Goal: Navigation & Orientation: Find specific page/section

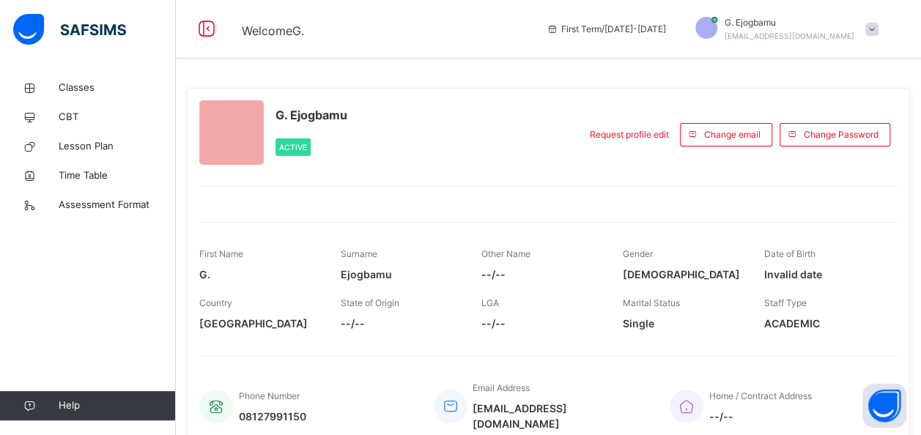
click at [81, 91] on span "Classes" at bounding box center [117, 88] width 117 height 15
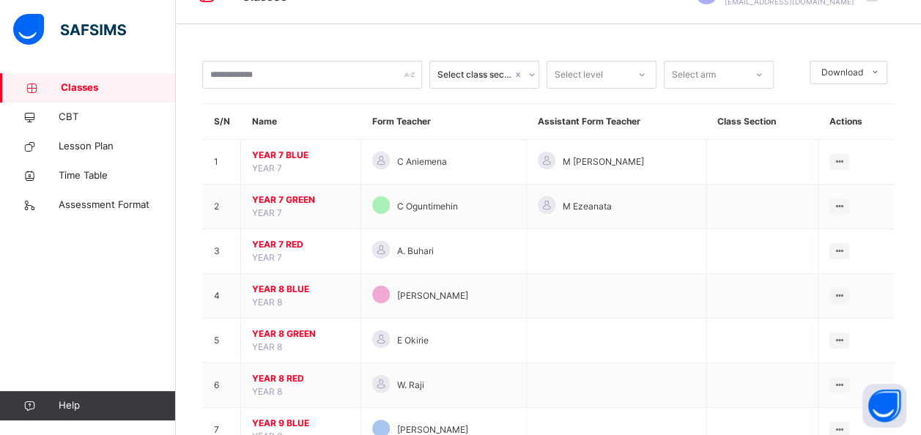
scroll to position [35, 0]
click at [299, 146] on td "YEAR 7 BLUE YEAR 7" at bounding box center [301, 161] width 120 height 45
click at [290, 158] on span "YEAR 7 BLUE" at bounding box center [300, 154] width 97 height 13
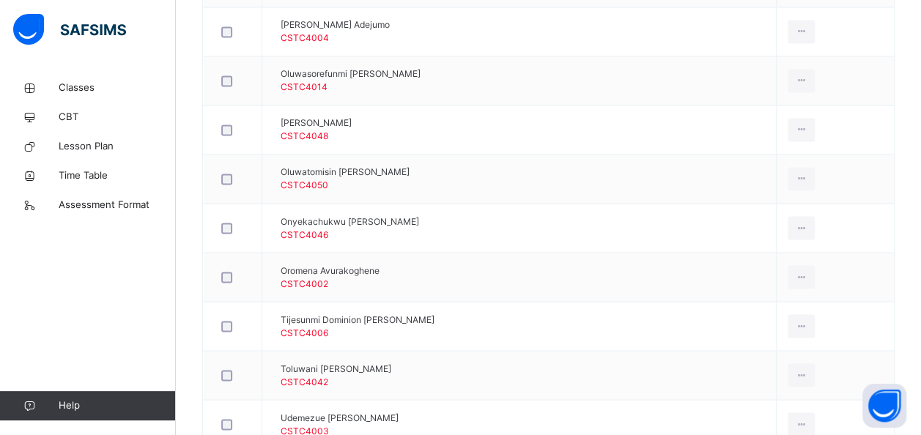
scroll to position [1248, 0]
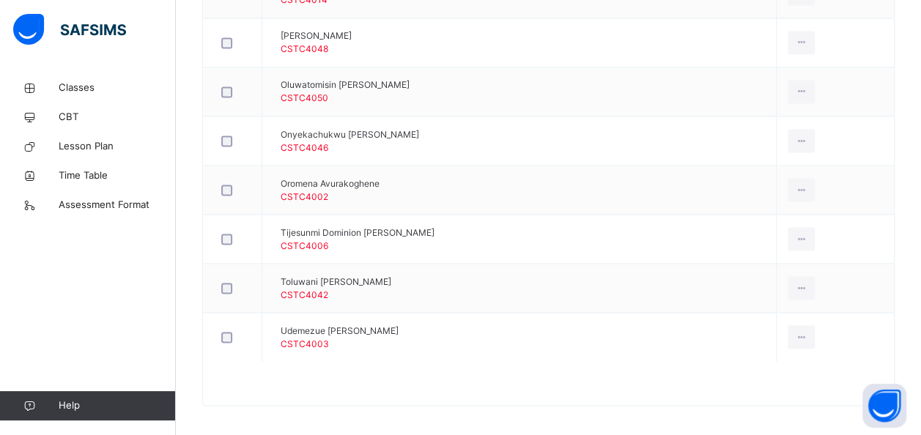
click at [86, 85] on span "Classes" at bounding box center [117, 88] width 117 height 15
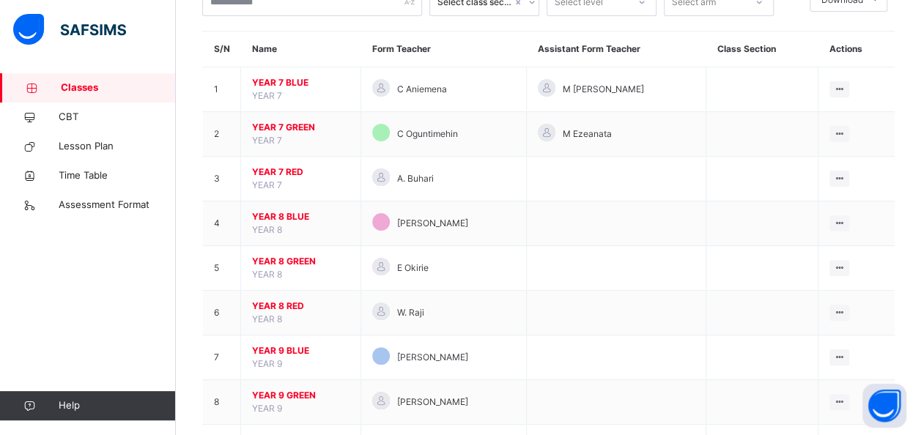
scroll to position [175, 0]
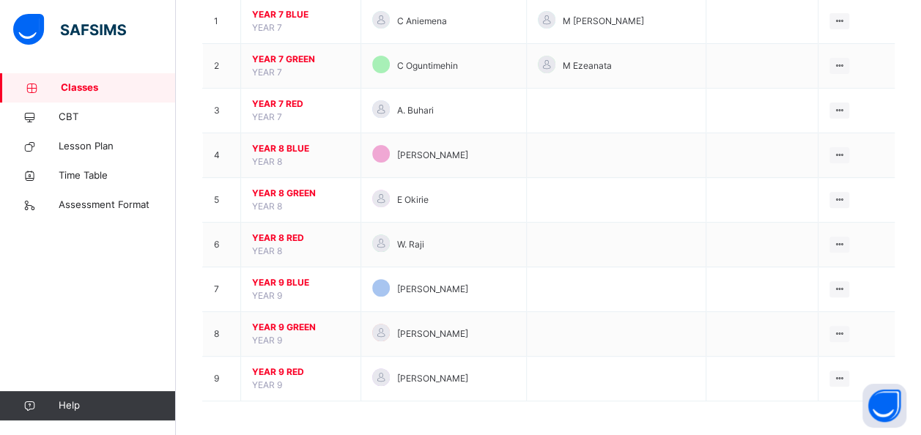
click at [287, 151] on span "YEAR 8 BLUE" at bounding box center [300, 148] width 97 height 13
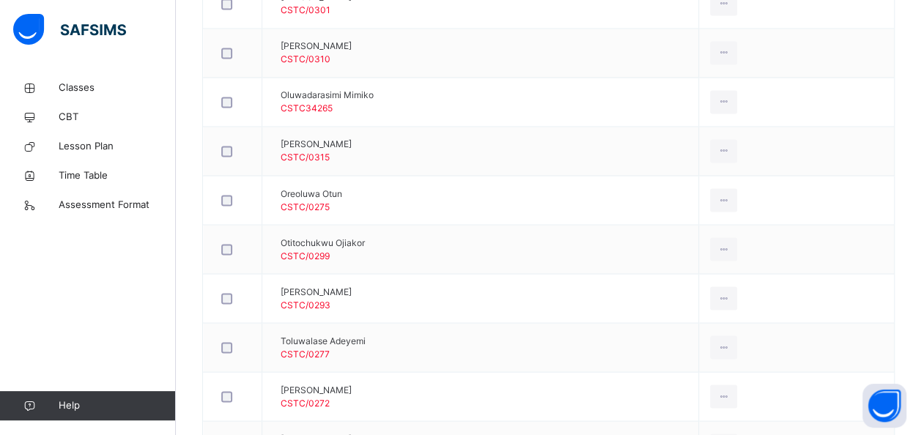
scroll to position [1297, 0]
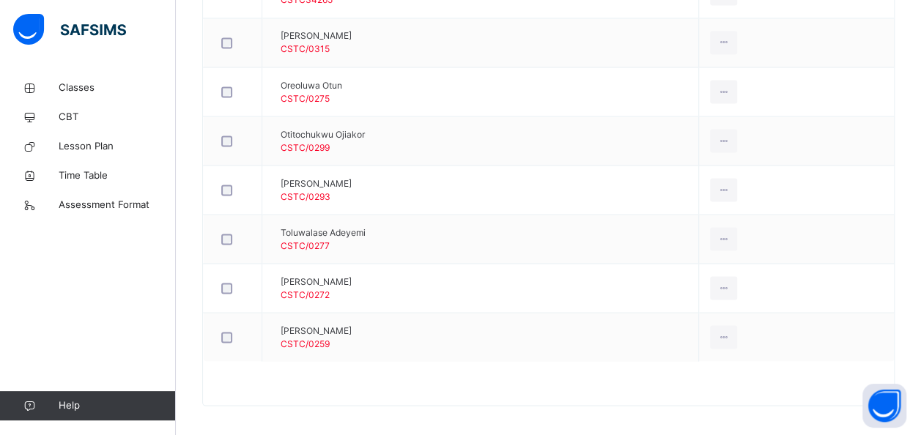
click at [87, 91] on span "Classes" at bounding box center [117, 88] width 117 height 15
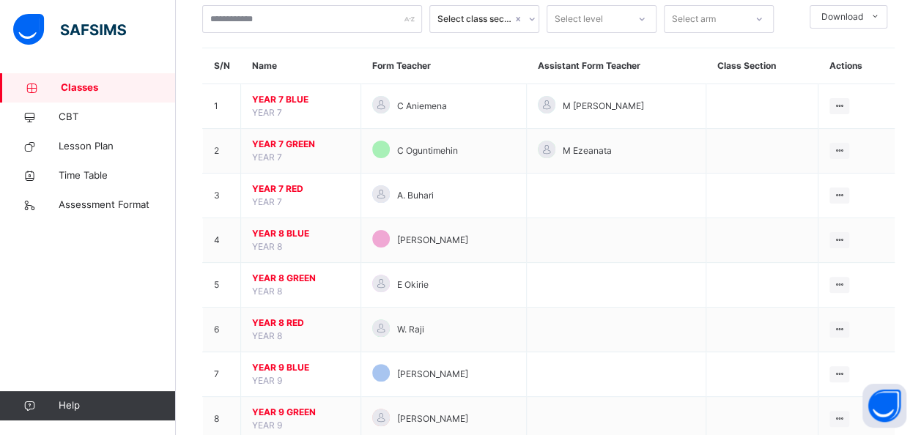
scroll to position [91, 0]
click at [284, 276] on span "YEAR 8 GREEN" at bounding box center [300, 277] width 97 height 13
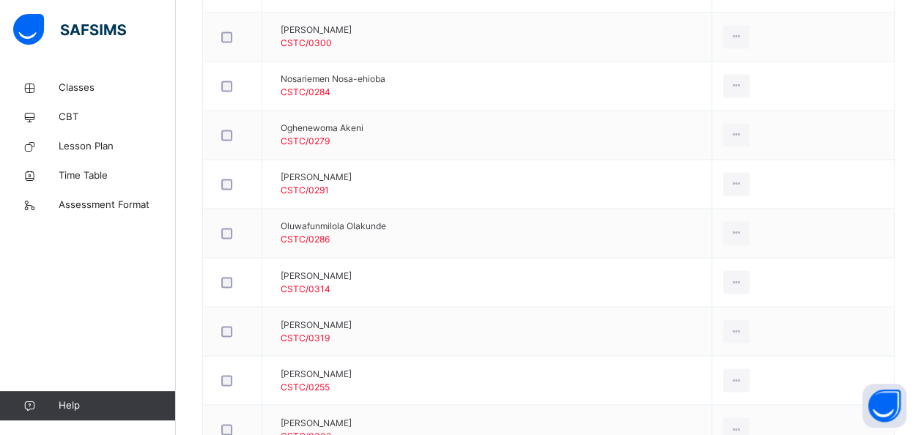
scroll to position [1105, 0]
click at [87, 82] on span "Classes" at bounding box center [117, 88] width 117 height 15
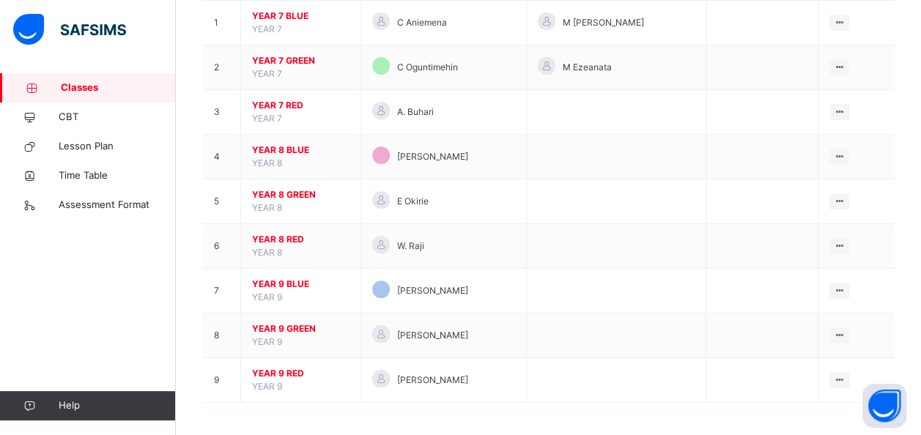
scroll to position [175, 0]
click at [277, 233] on span "YEAR 8 RED" at bounding box center [300, 238] width 97 height 13
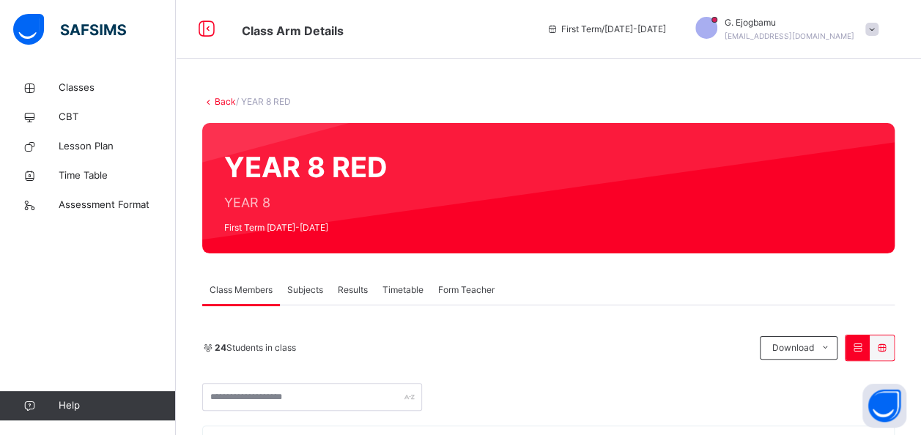
click at [218, 97] on link "Back" at bounding box center [225, 101] width 21 height 11
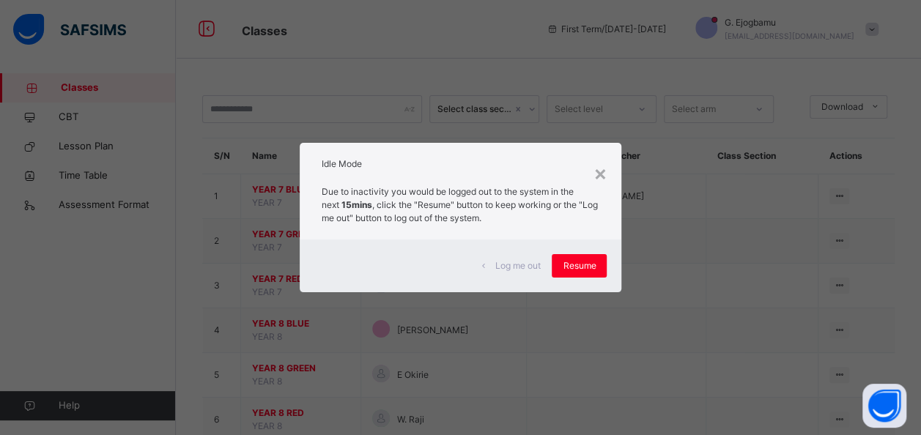
click at [602, 173] on div "×" at bounding box center [600, 173] width 14 height 31
click at [604, 171] on div "×" at bounding box center [600, 173] width 14 height 31
click at [607, 166] on div "×" at bounding box center [600, 173] width 14 height 31
